Goal: Transaction & Acquisition: Subscribe to service/newsletter

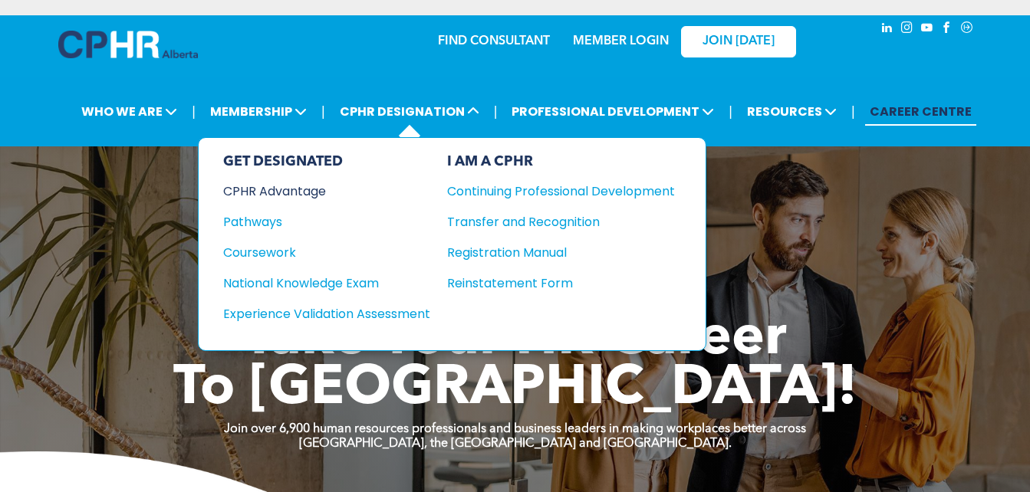
click at [291, 191] on div "CPHR Advantage" at bounding box center [316, 191] width 186 height 19
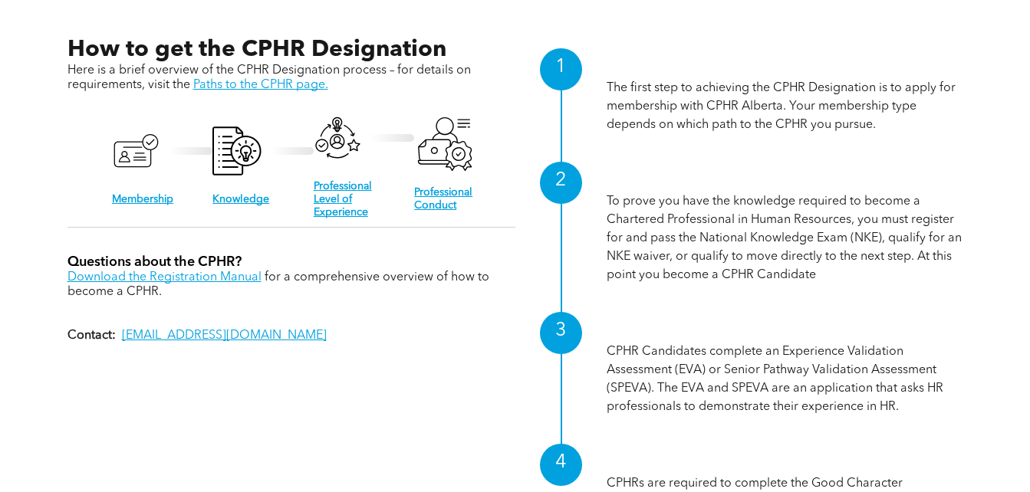
scroll to position [1449, 0]
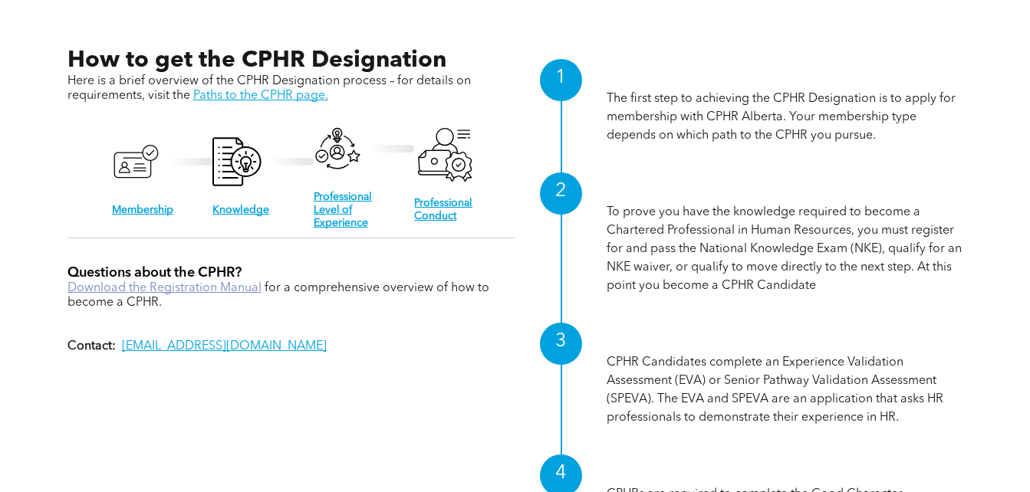
click at [212, 282] on link "Download the Registration Manual" at bounding box center [164, 288] width 194 height 12
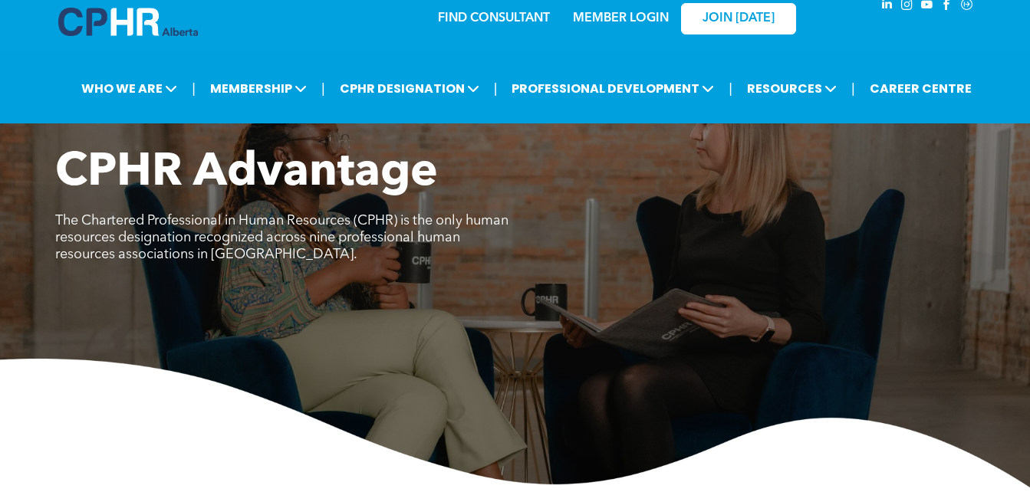
scroll to position [0, 0]
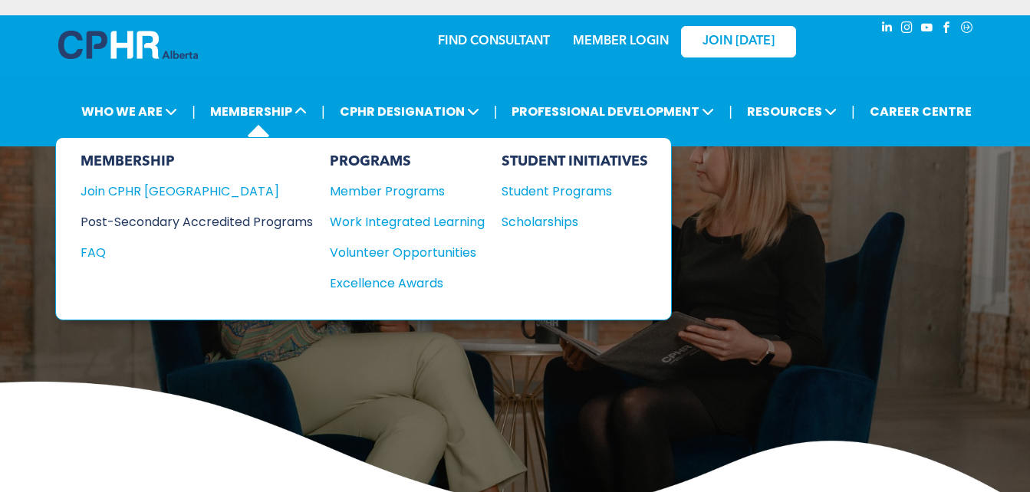
click at [176, 225] on div "Post-Secondary Accredited Programs" at bounding box center [185, 221] width 209 height 19
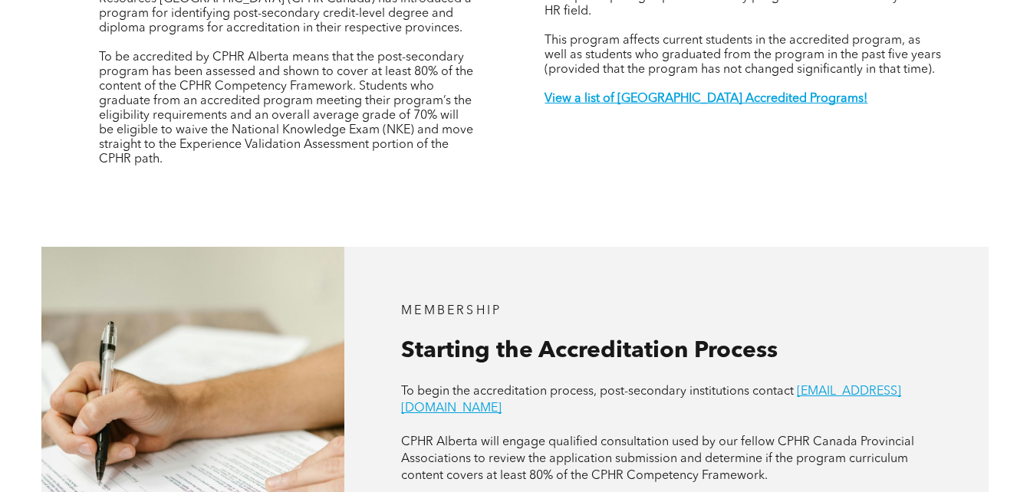
scroll to position [650, 0]
click at [662, 94] on strong "View a list of Alberta Accredited Programs!" at bounding box center [705, 100] width 323 height 12
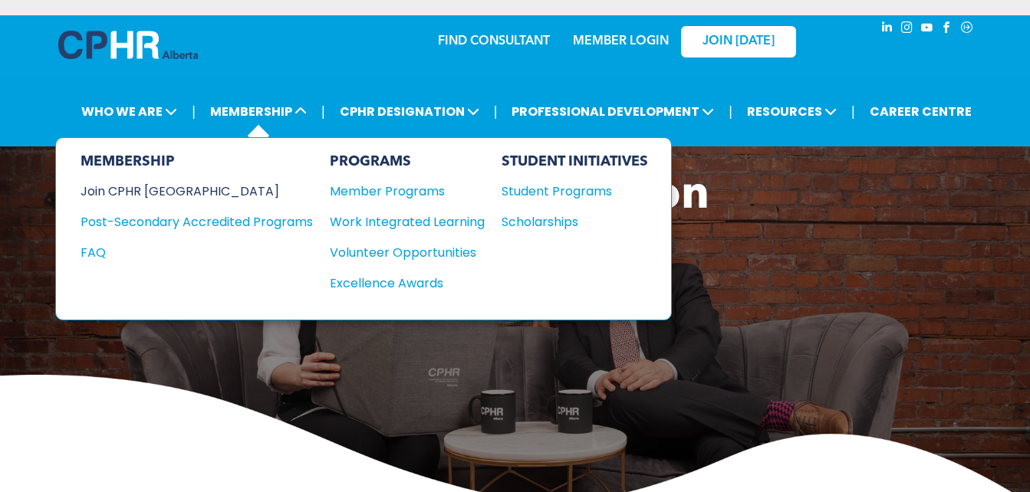
click at [172, 186] on div "Join CPHR [GEOGRAPHIC_DATA]" at bounding box center [185, 191] width 209 height 19
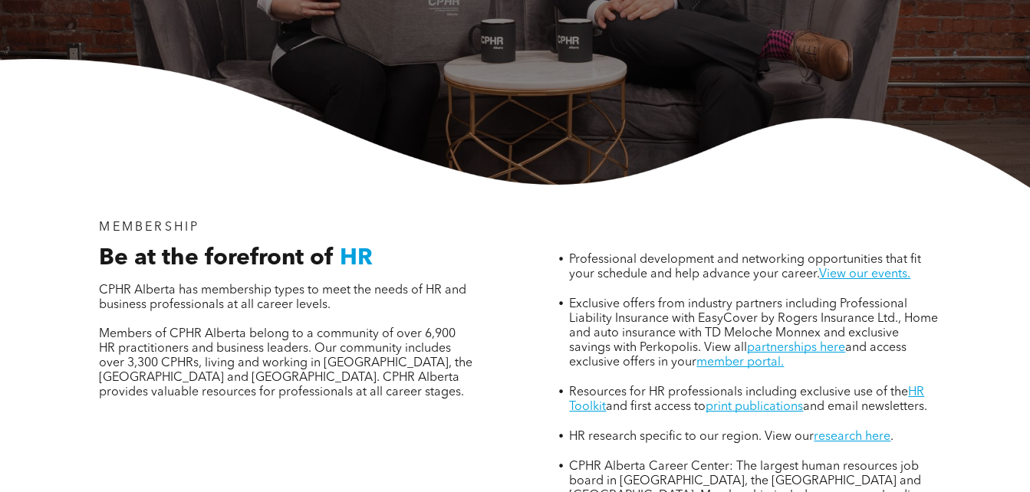
scroll to position [382, 0]
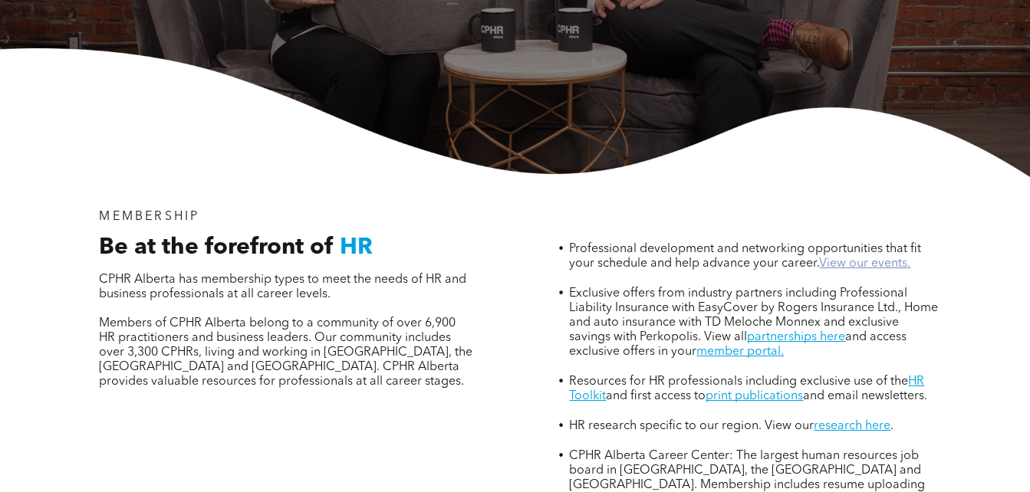
click at [853, 258] on link "View our events." at bounding box center [864, 264] width 91 height 12
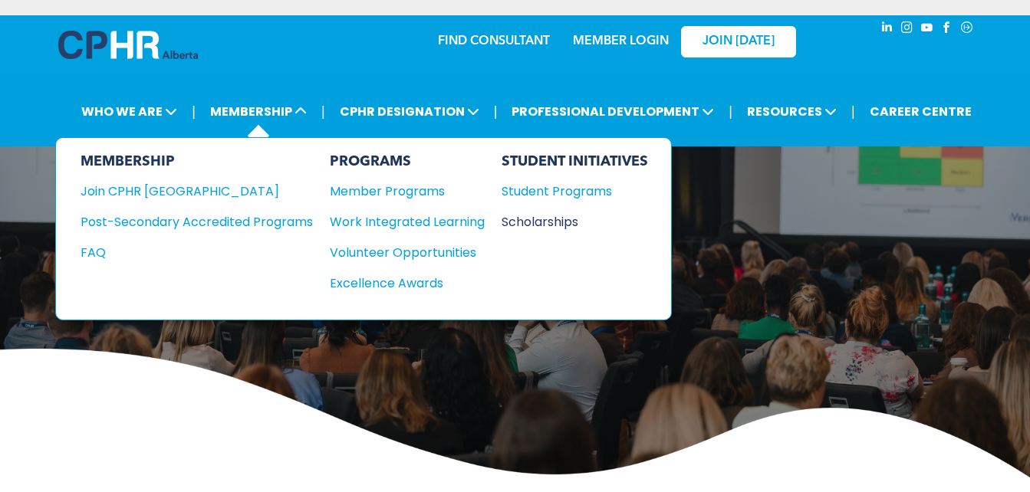
click at [570, 219] on div "Scholarships" at bounding box center [567, 221] width 132 height 19
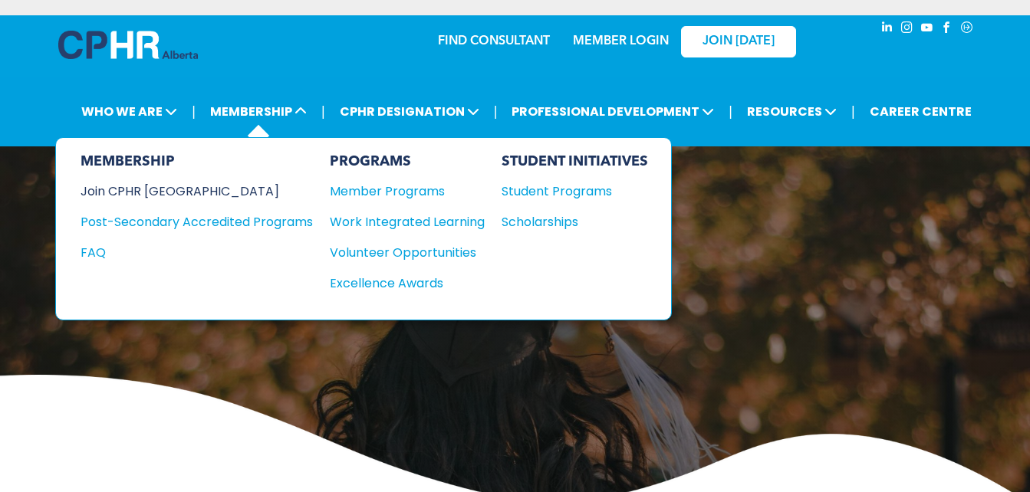
click at [160, 185] on div "Join CPHR [GEOGRAPHIC_DATA]" at bounding box center [185, 191] width 209 height 19
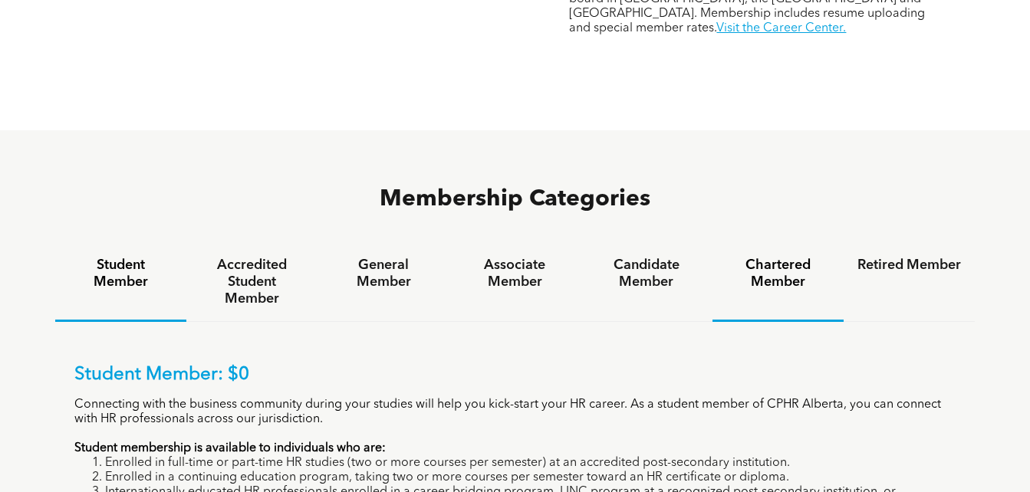
scroll to position [910, 0]
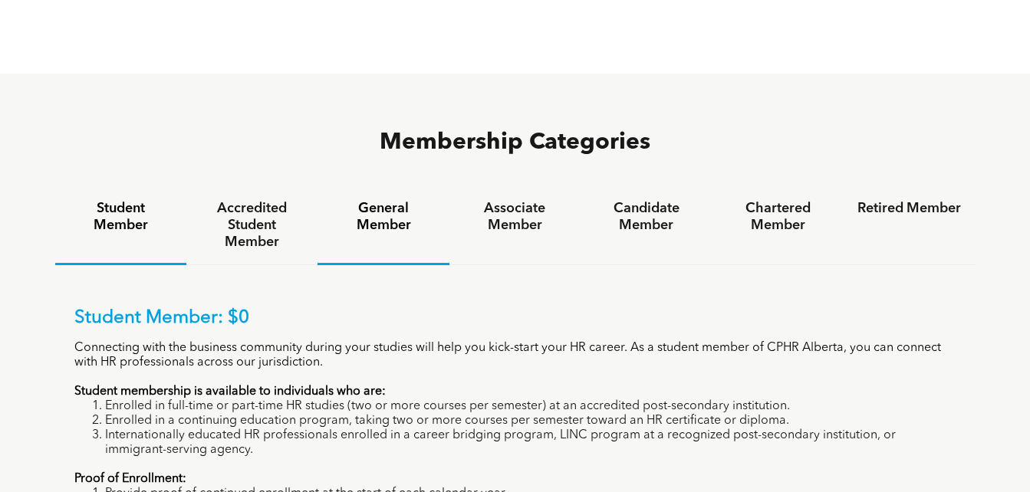
click at [382, 200] on h4 "General Member" at bounding box center [383, 217] width 104 height 34
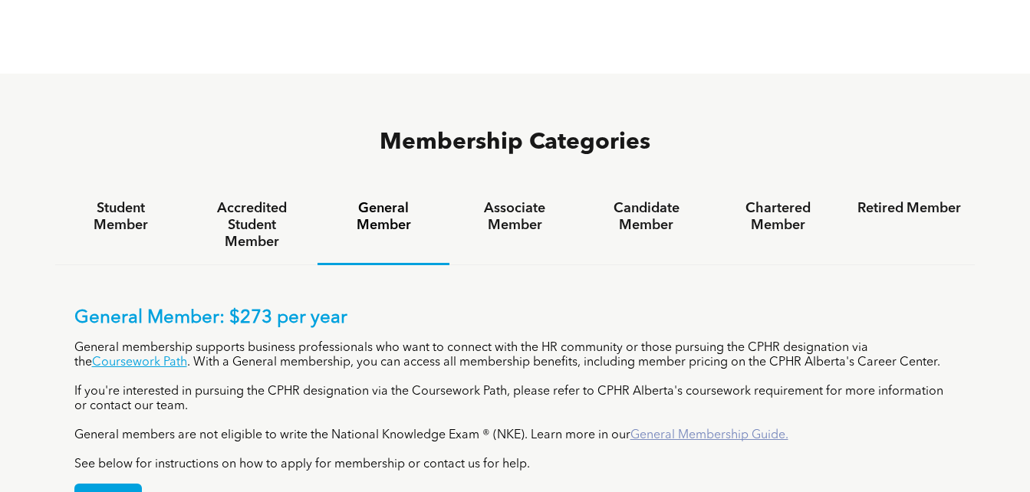
click at [681, 429] on link "General Membership Guide." at bounding box center [709, 435] width 158 height 12
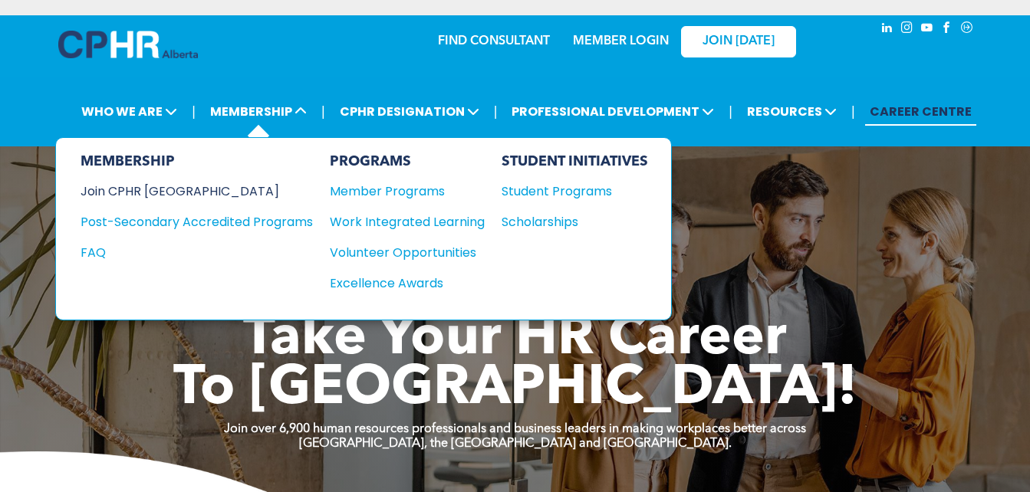
click at [170, 189] on div "Join CPHR [GEOGRAPHIC_DATA]" at bounding box center [185, 191] width 209 height 19
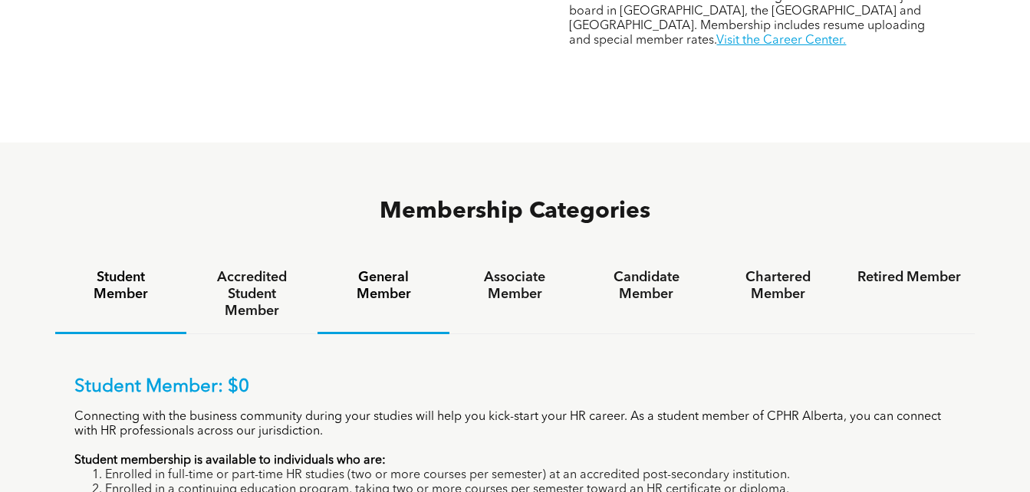
scroll to position [844, 0]
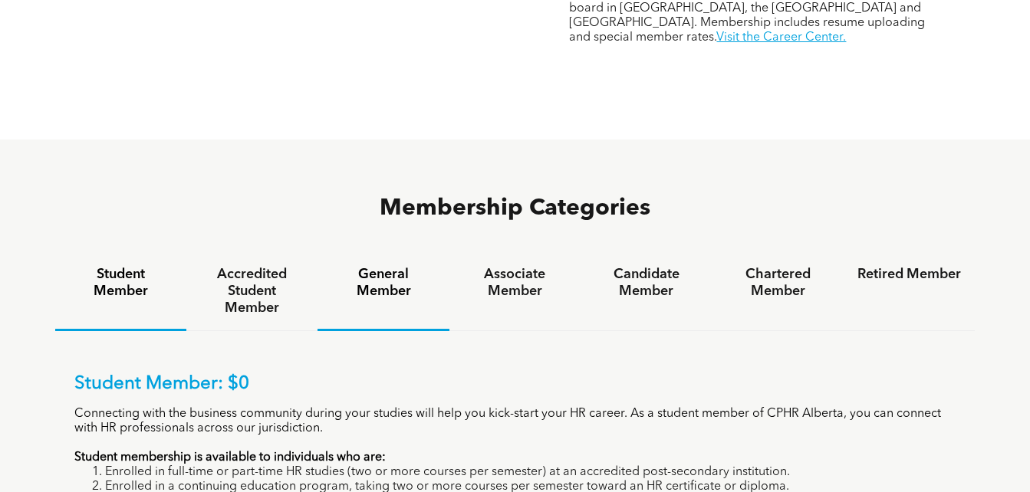
click at [389, 266] on h4 "General Member" at bounding box center [383, 283] width 104 height 34
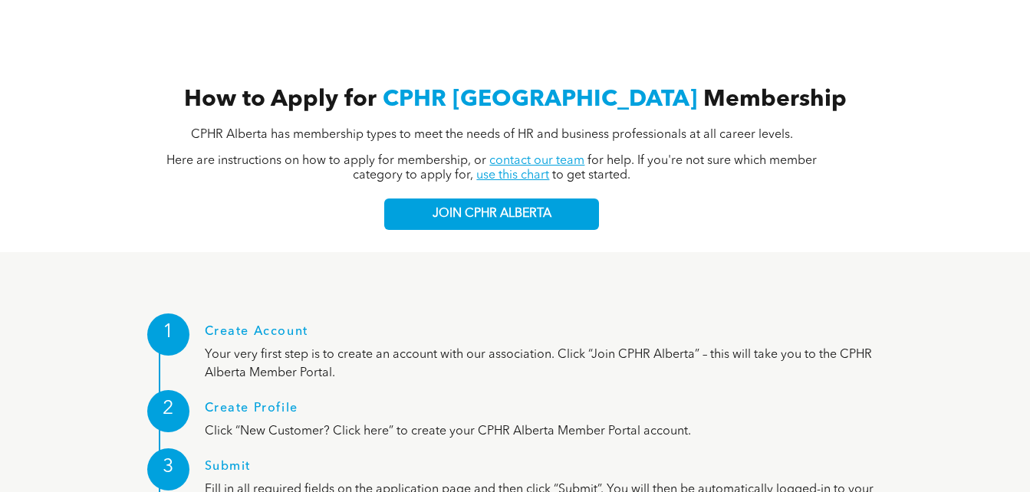
scroll to position [1507, 0]
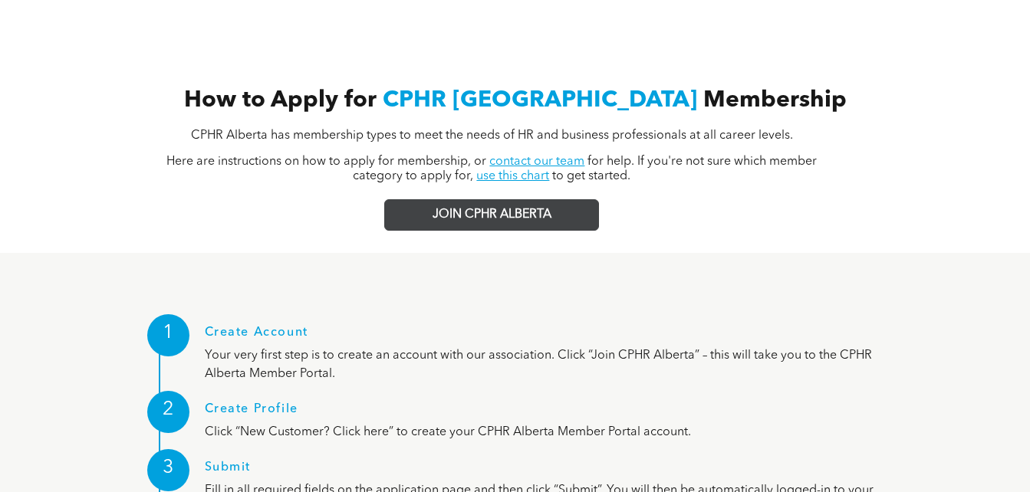
click at [520, 208] on span "JOIN CPHR ALBERTA" at bounding box center [491, 215] width 119 height 15
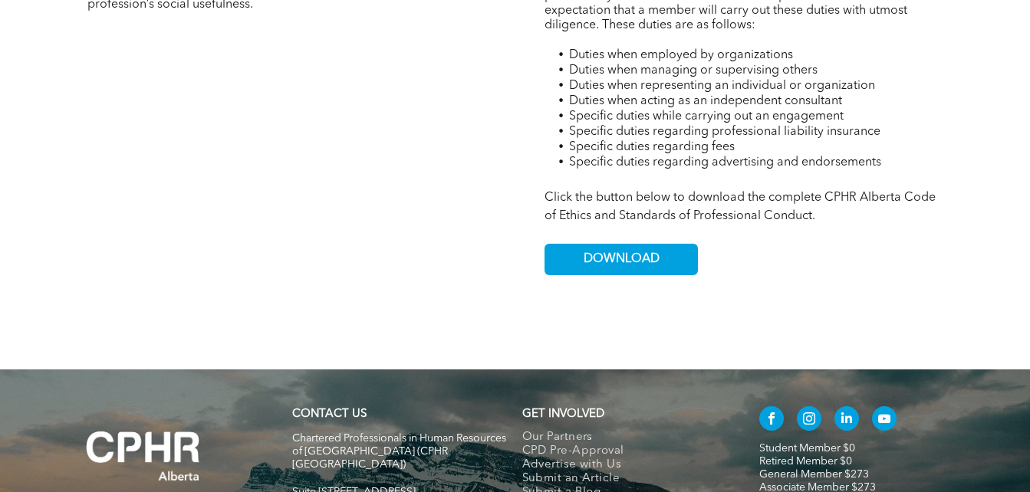
scroll to position [1017, 0]
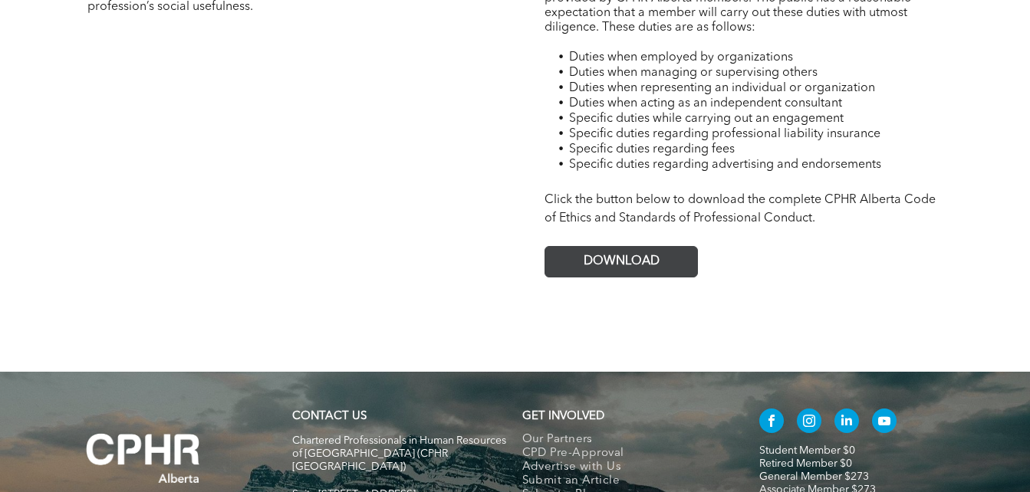
click at [632, 255] on span "DOWNLOAD" at bounding box center [622, 262] width 76 height 15
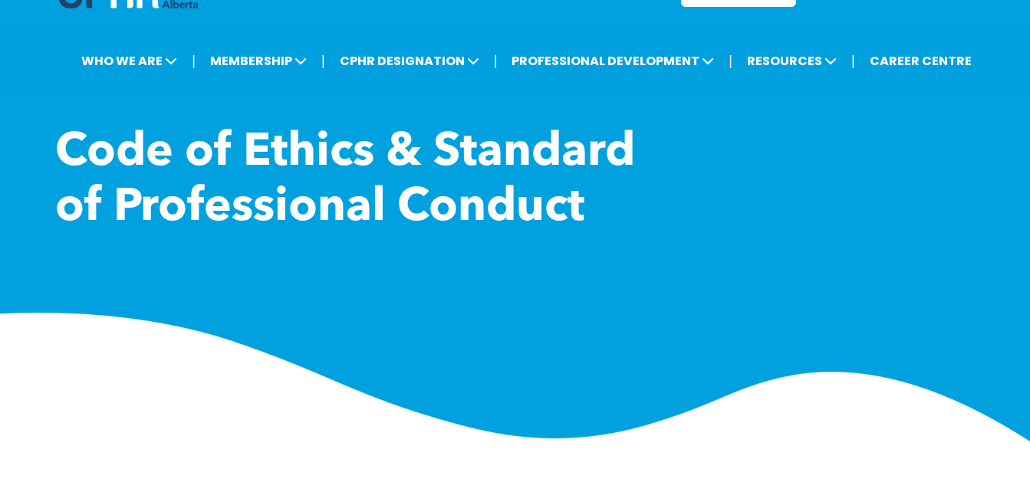
scroll to position [0, 0]
